Goal: Check status: Check status

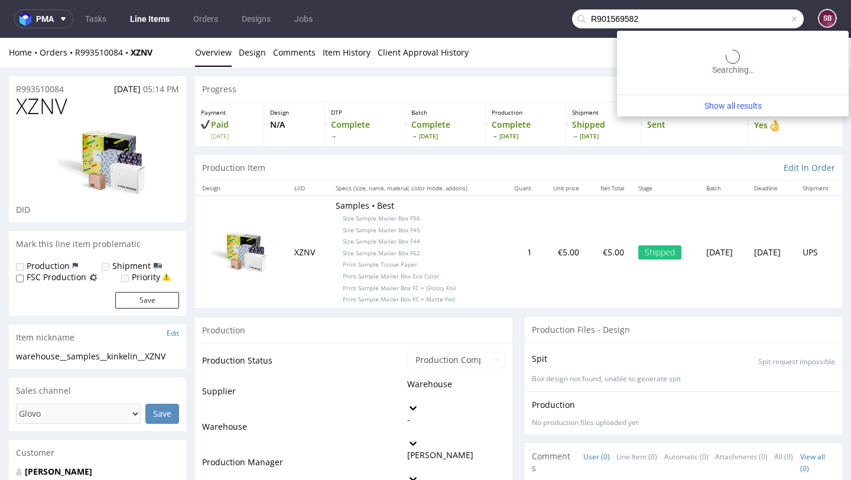
type input "R901569582"
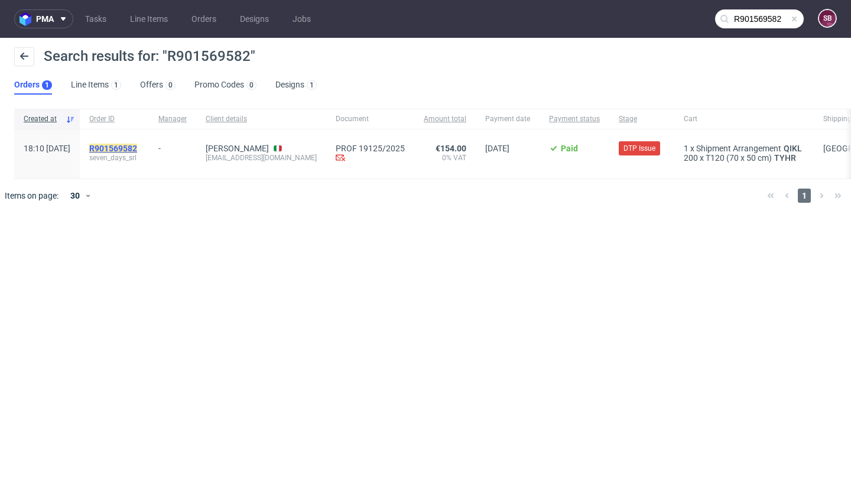
click at [137, 146] on mark "R901569582" at bounding box center [113, 148] width 48 height 9
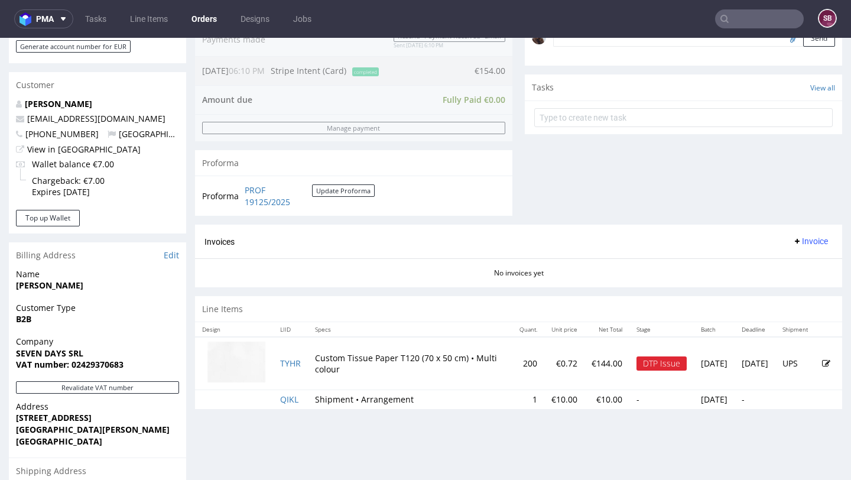
scroll to position [391, 0]
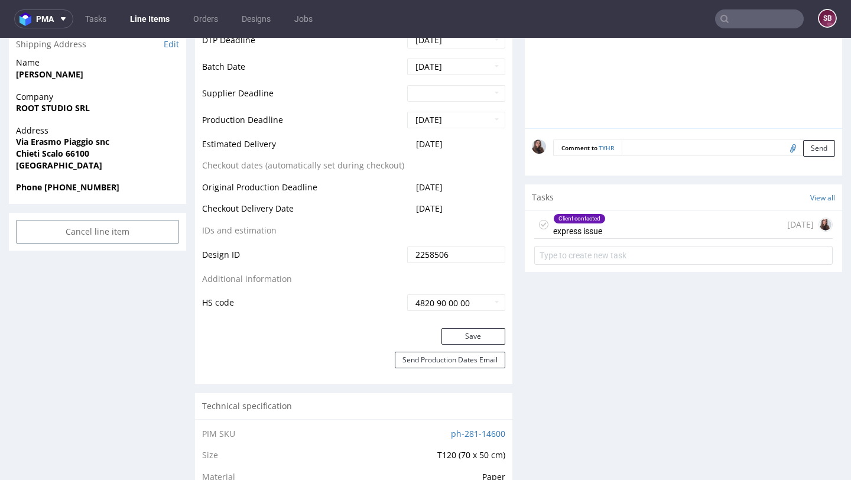
scroll to position [511, 0]
click at [637, 231] on div "Client contacted express issue [DATE]" at bounding box center [683, 224] width 298 height 28
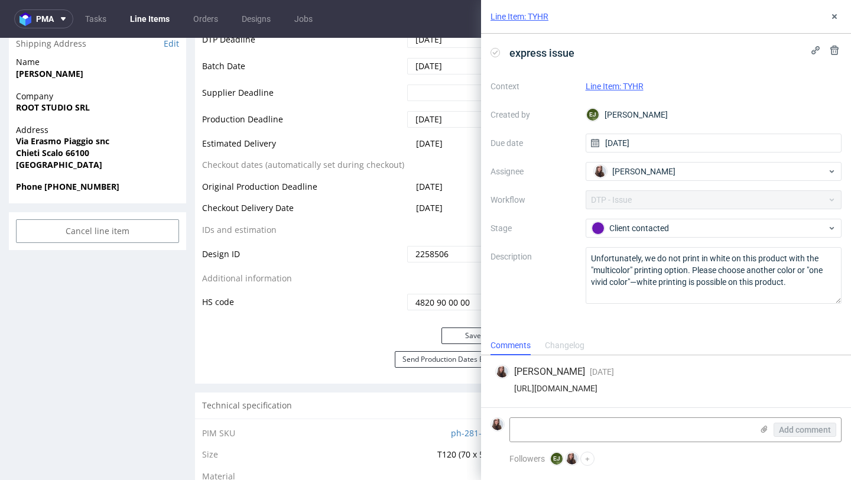
click at [629, 84] on link "Line Item: TYHR" at bounding box center [615, 86] width 58 height 9
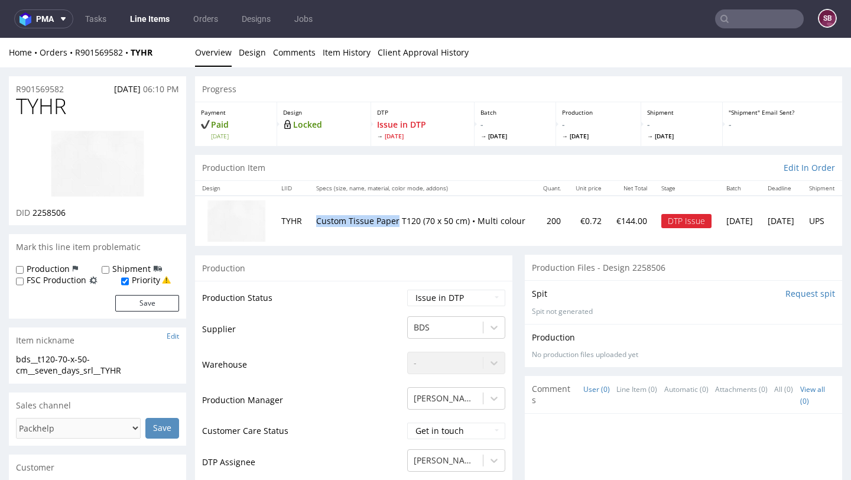
drag, startPoint x: 317, startPoint y: 213, endPoint x: 395, endPoint y: 219, distance: 78.2
click at [395, 219] on p "Custom Tissue Paper T120 (70 x 50 cm) • Multi colour" at bounding box center [422, 221] width 212 height 12
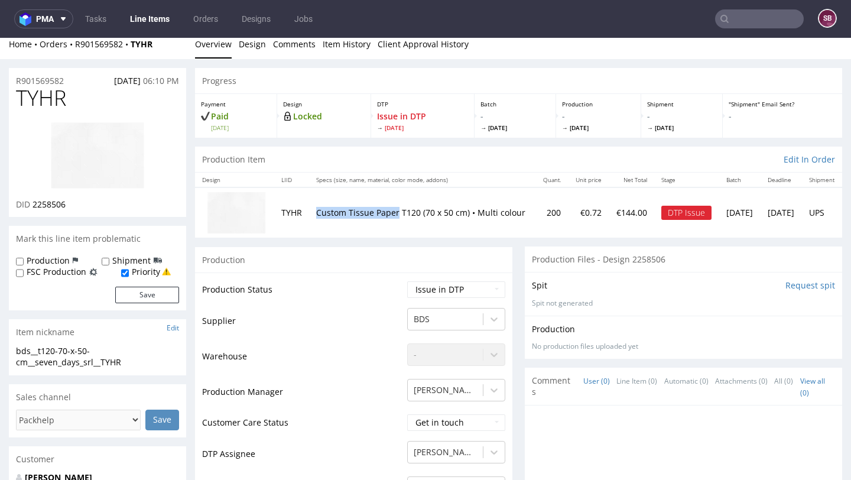
scroll to position [5, 0]
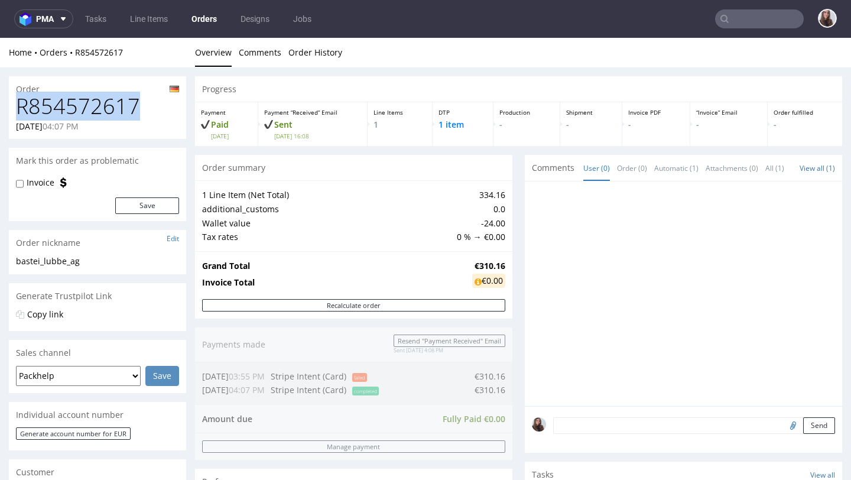
drag, startPoint x: 131, startPoint y: 106, endPoint x: 17, endPoint y: 106, distance: 114.0
click at [17, 106] on h1 "R854572617" at bounding box center [97, 107] width 163 height 24
copy h1 "R854572617"
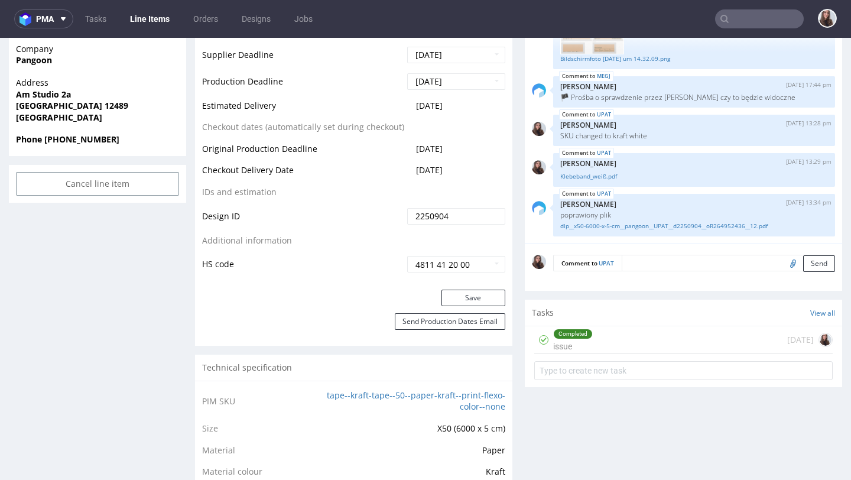
scroll to position [519, 0]
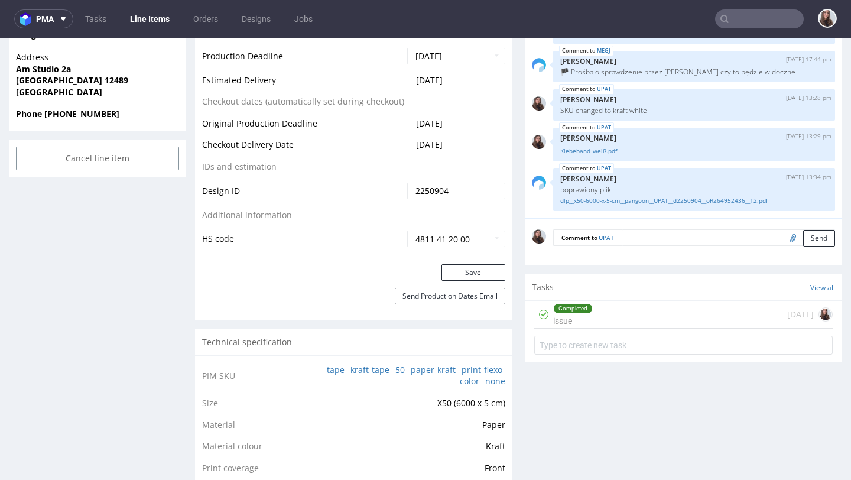
click at [607, 307] on div "Completed issue 13 days ago" at bounding box center [683, 315] width 298 height 28
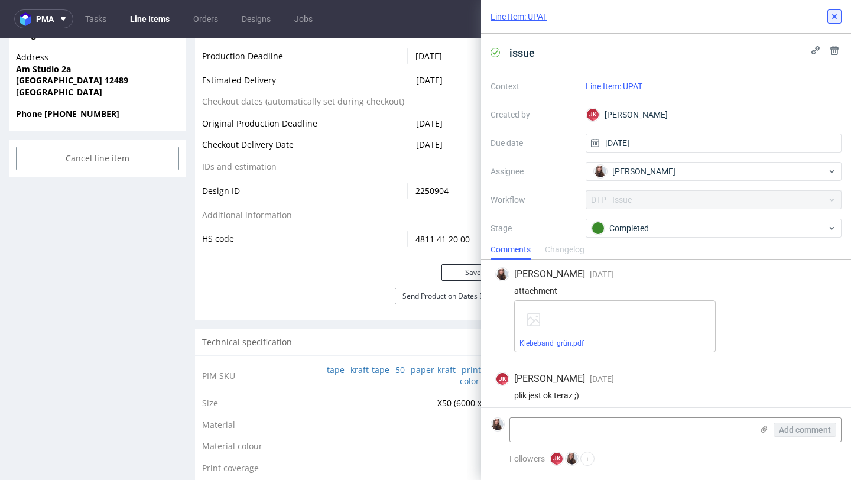
scroll to position [176, 0]
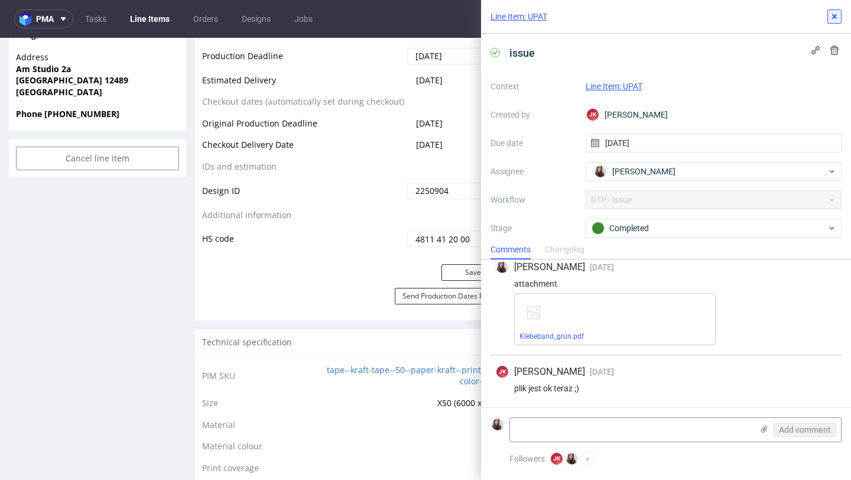
click at [836, 15] on use at bounding box center [834, 16] width 5 height 5
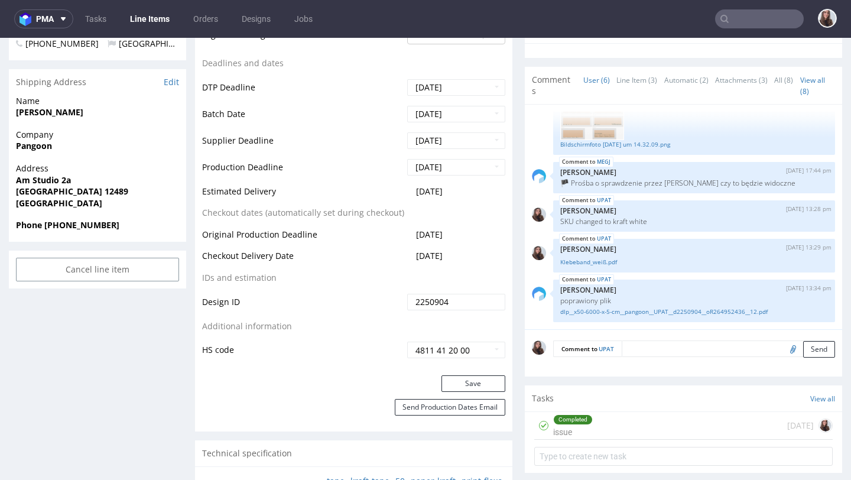
scroll to position [408, 0]
click at [633, 312] on link "dlp__x50-6000-x-5-cm__pangoon__UPAT__d2250904__oR264952436__12.pdf" at bounding box center [694, 312] width 268 height 9
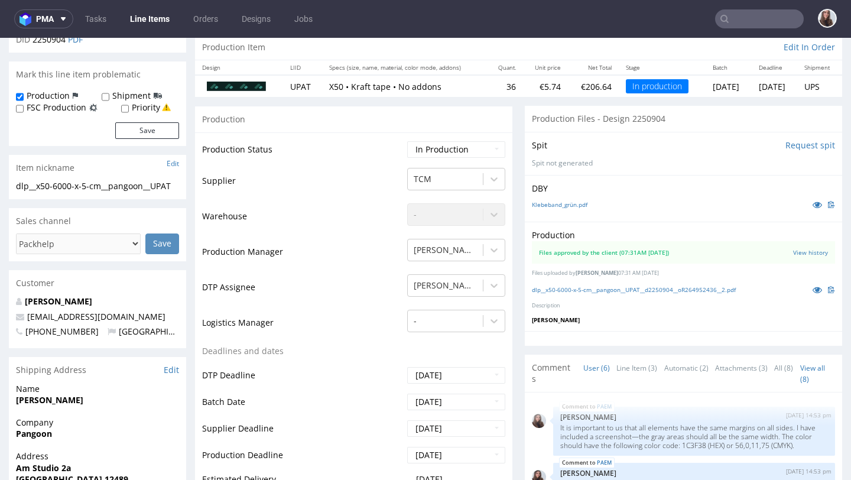
scroll to position [100, 0]
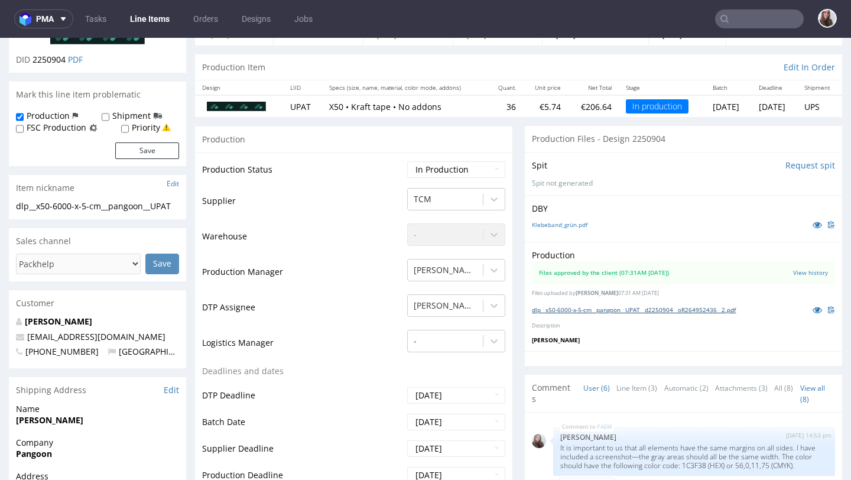
click at [617, 309] on link "dlp__x50-6000-x-5-cm__pangoon__UPAT__d2250904__oR264952436__2.pdf" at bounding box center [634, 309] width 204 height 8
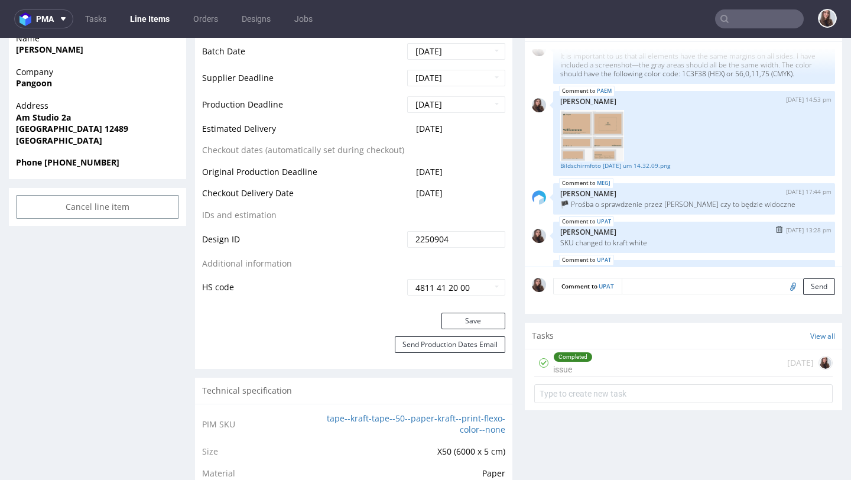
scroll to position [105, 0]
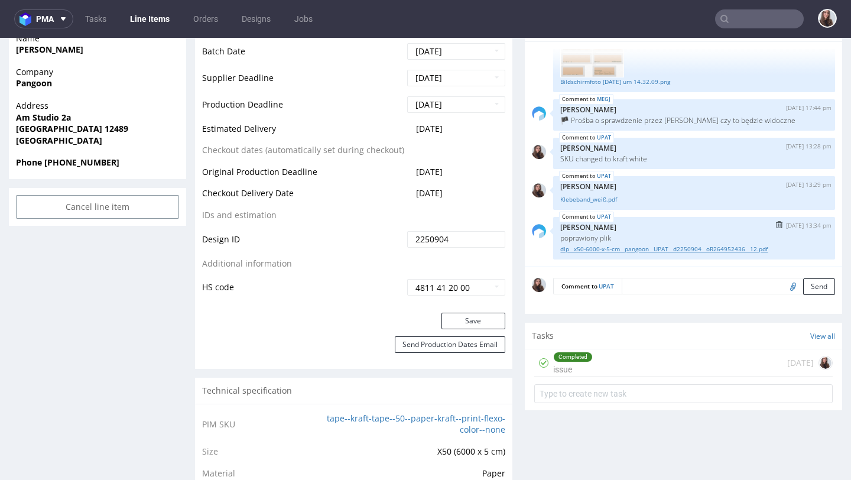
click at [633, 249] on link "dlp__x50-6000-x-5-cm__pangoon__UPAT__d2250904__oR264952436__12.pdf" at bounding box center [694, 249] width 268 height 9
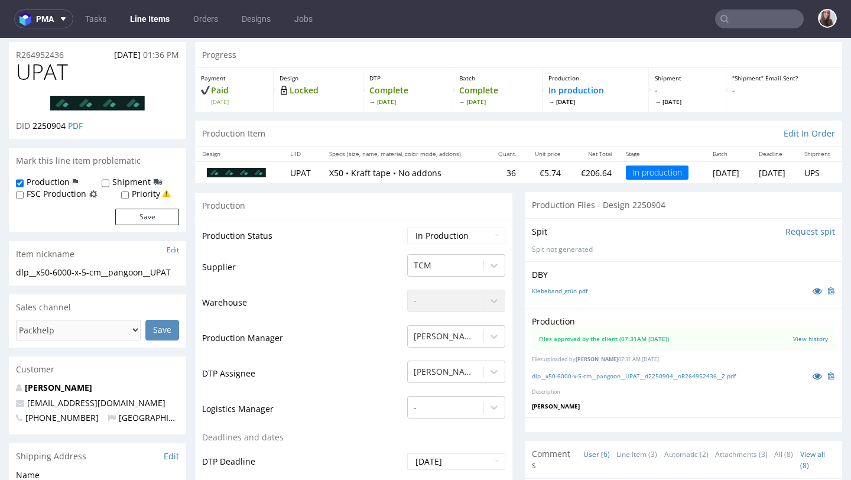
scroll to position [0, 0]
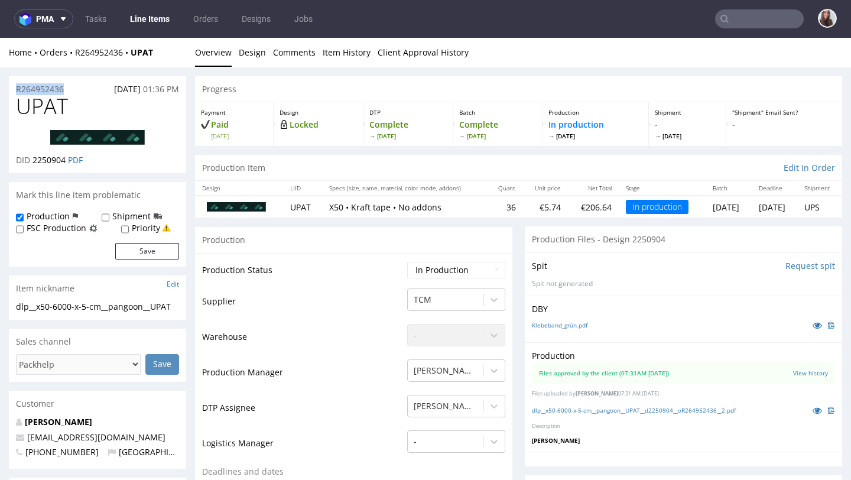
drag, startPoint x: 81, startPoint y: 87, endPoint x: 4, endPoint y: 88, distance: 77.4
copy p "R264952436"
